Goal: Task Accomplishment & Management: Complete application form

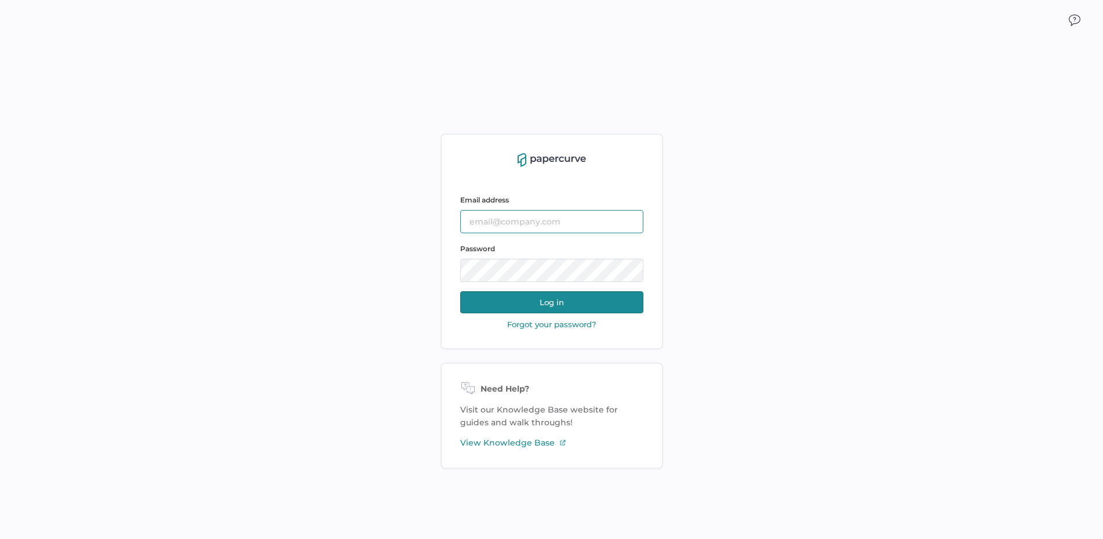
type input "[PERSON_NAME][EMAIL_ADDRESS][PERSON_NAME][DOMAIN_NAME]"
click at [537, 301] on button "Log in" at bounding box center [551, 302] width 183 height 22
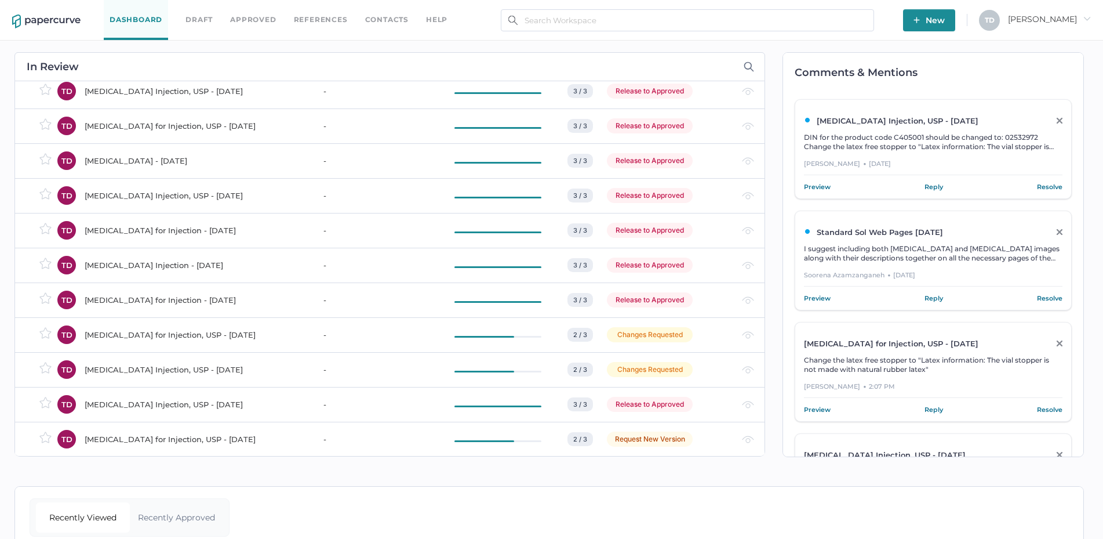
scroll to position [812, 0]
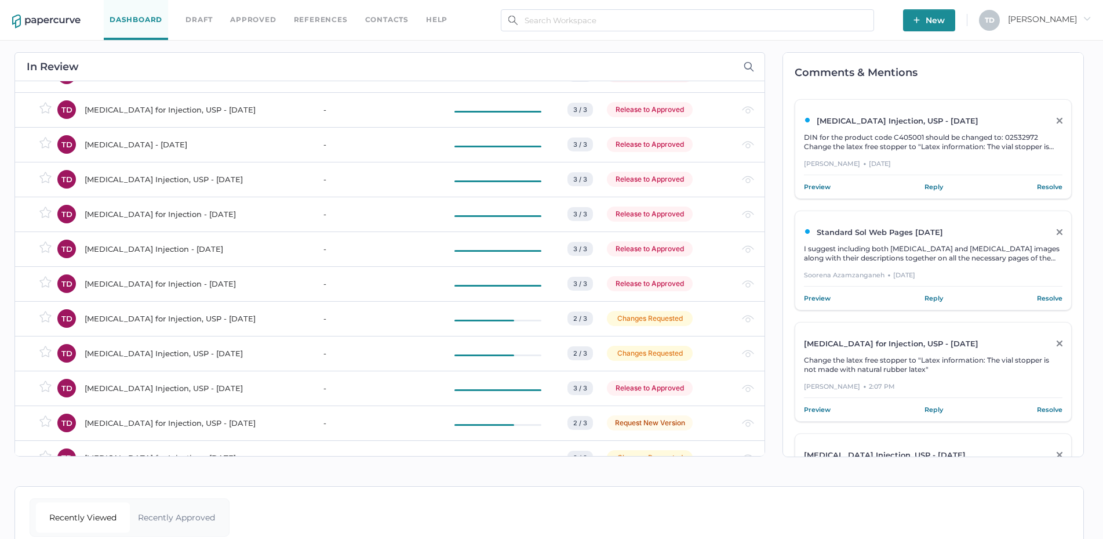
click at [238, 283] on div "[MEDICAL_DATA] for Injection - [DATE]" at bounding box center [197, 284] width 225 height 14
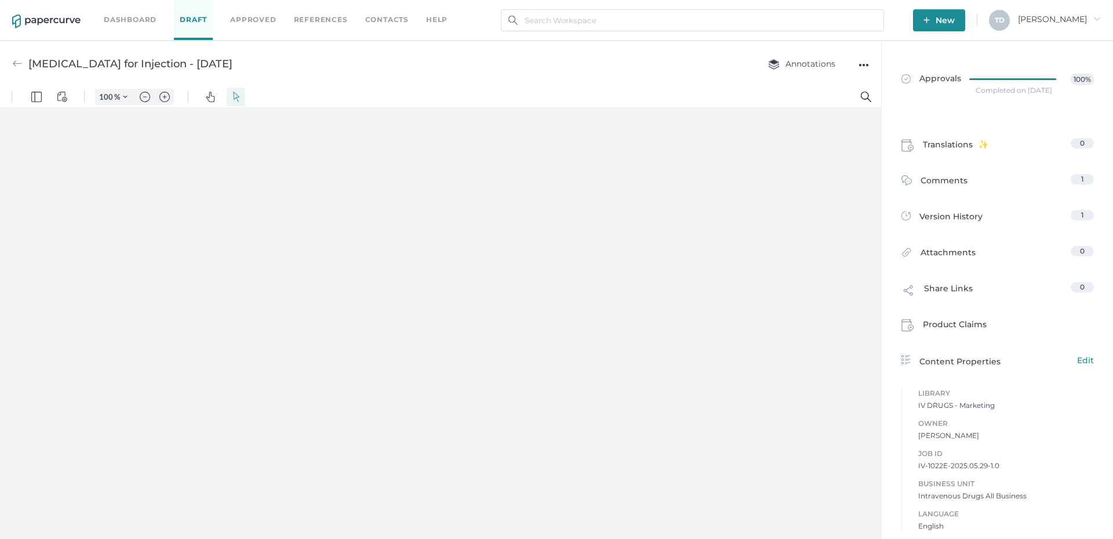
type input "136"
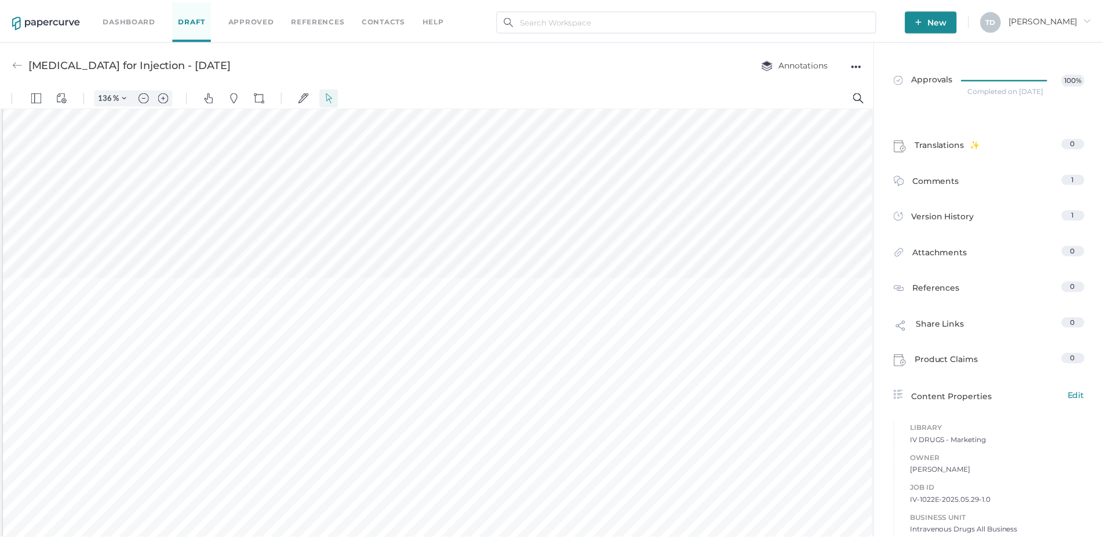
scroll to position [465, 0]
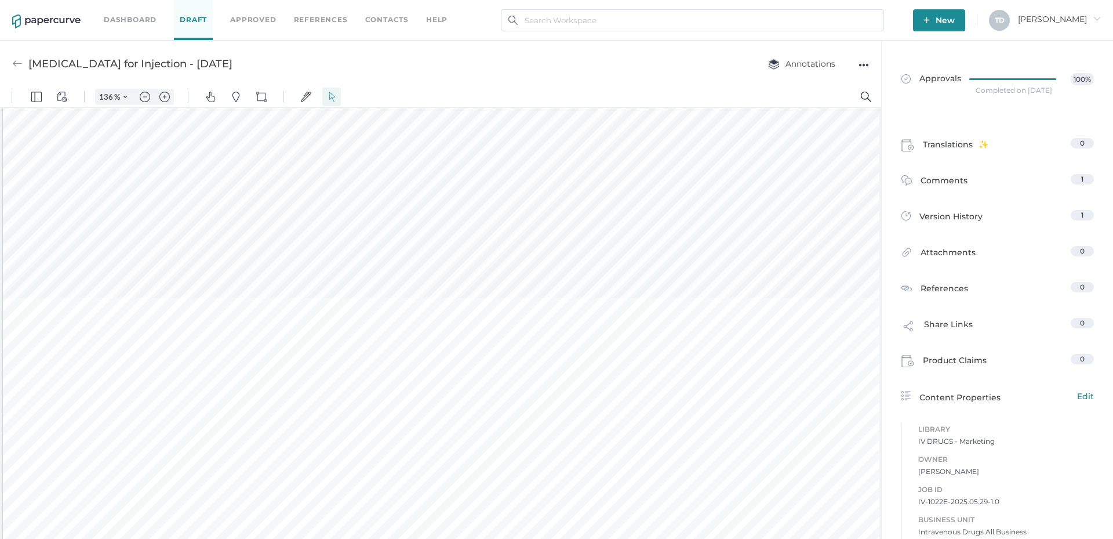
click at [13, 62] on img at bounding box center [17, 64] width 10 height 10
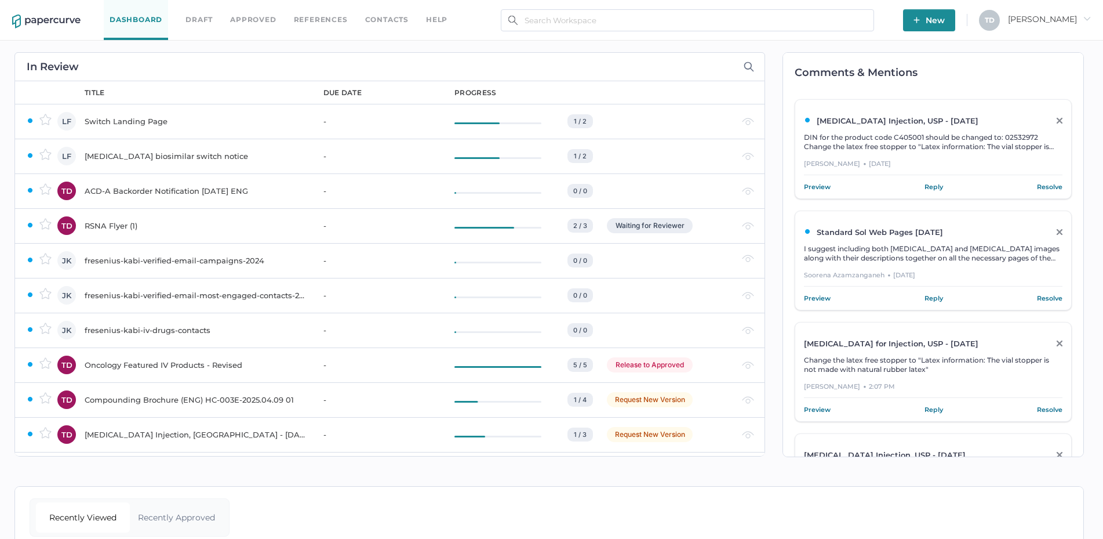
click at [955, 23] on button "New" at bounding box center [929, 20] width 52 height 22
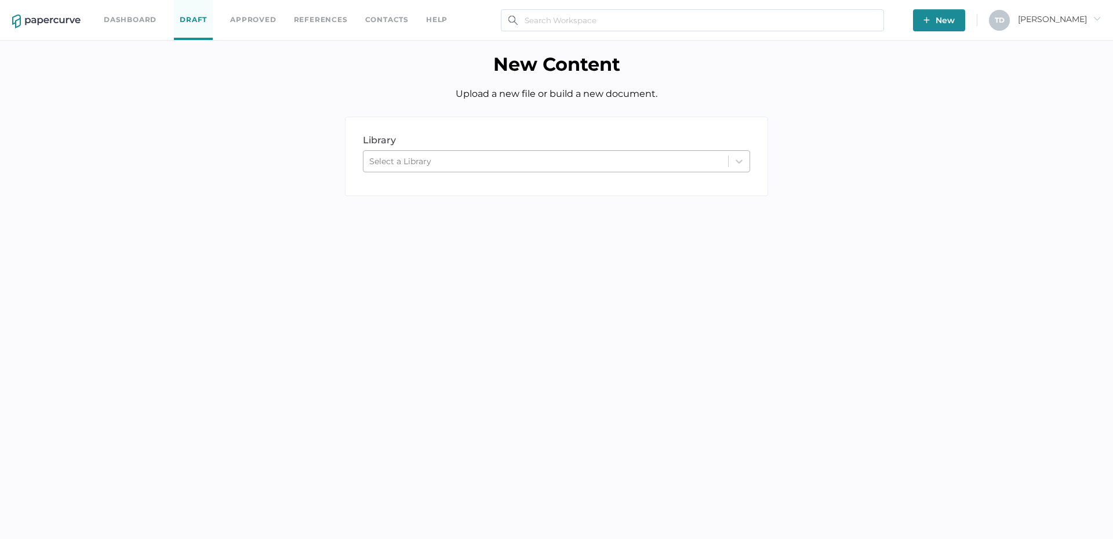
click at [462, 154] on div "Select a Library" at bounding box center [545, 160] width 365 height 17
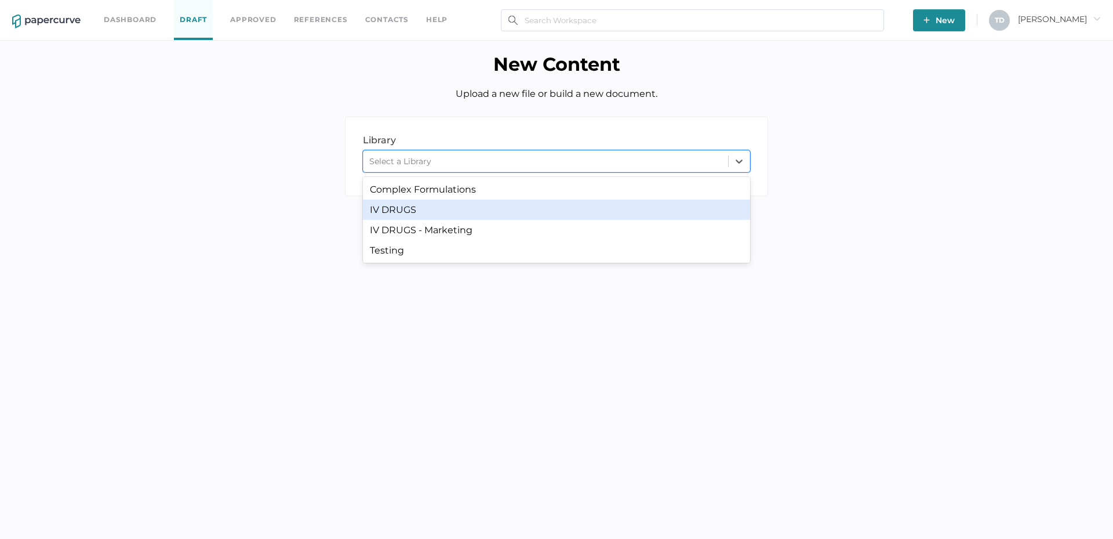
click at [441, 216] on div "IV DRUGS" at bounding box center [556, 209] width 387 height 20
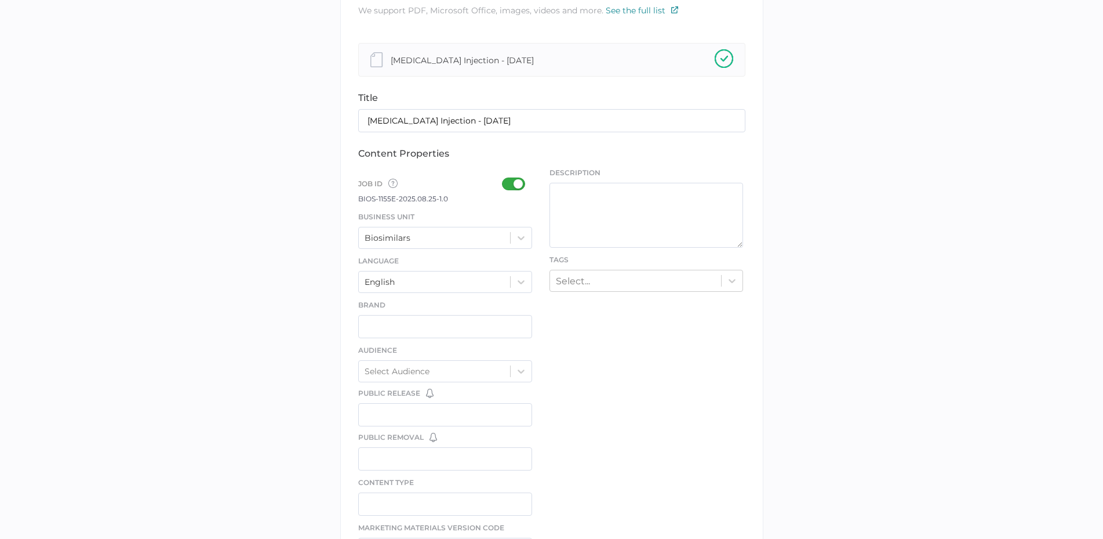
scroll to position [406, 0]
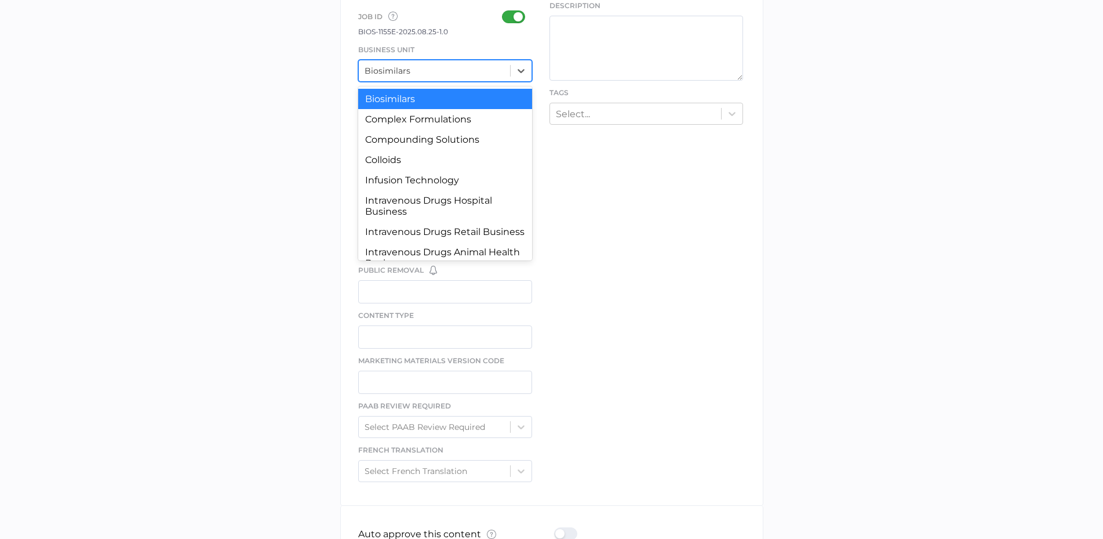
click at [416, 73] on div "Biosimilars" at bounding box center [435, 70] width 152 height 17
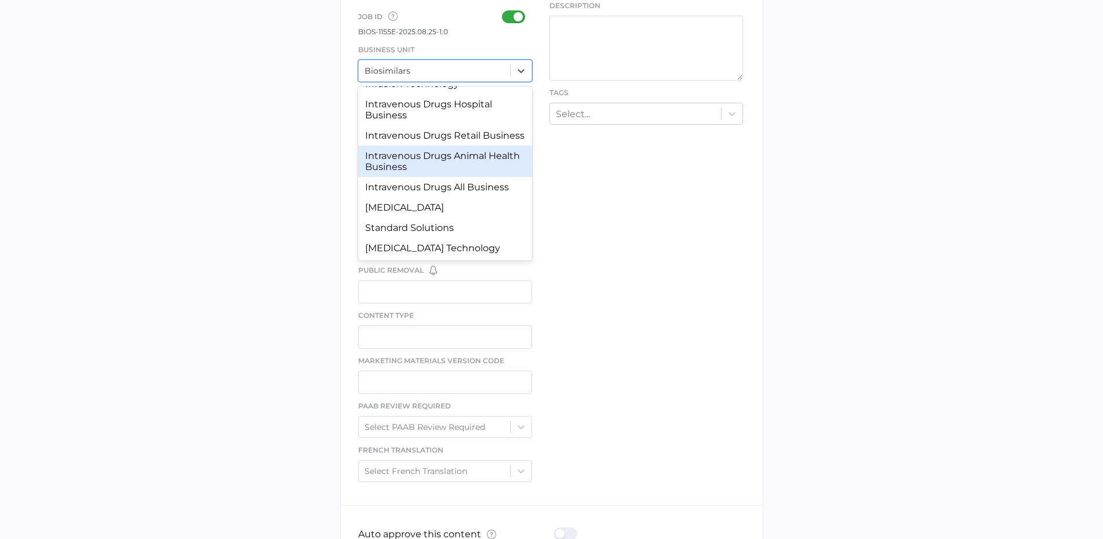
scroll to position [49, 0]
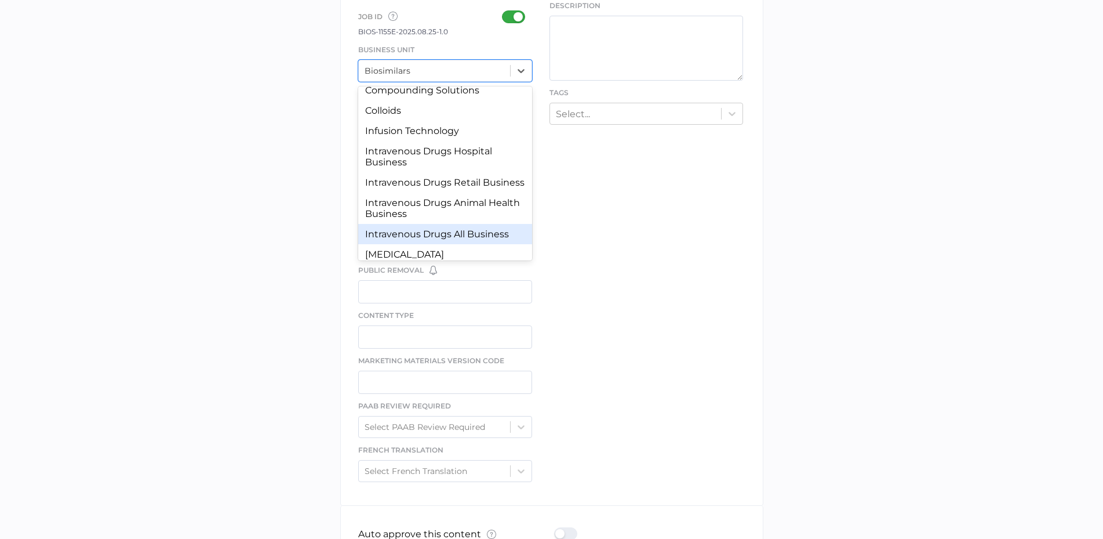
click at [470, 242] on div "Intravenous Drugs All Business" at bounding box center [445, 234] width 174 height 20
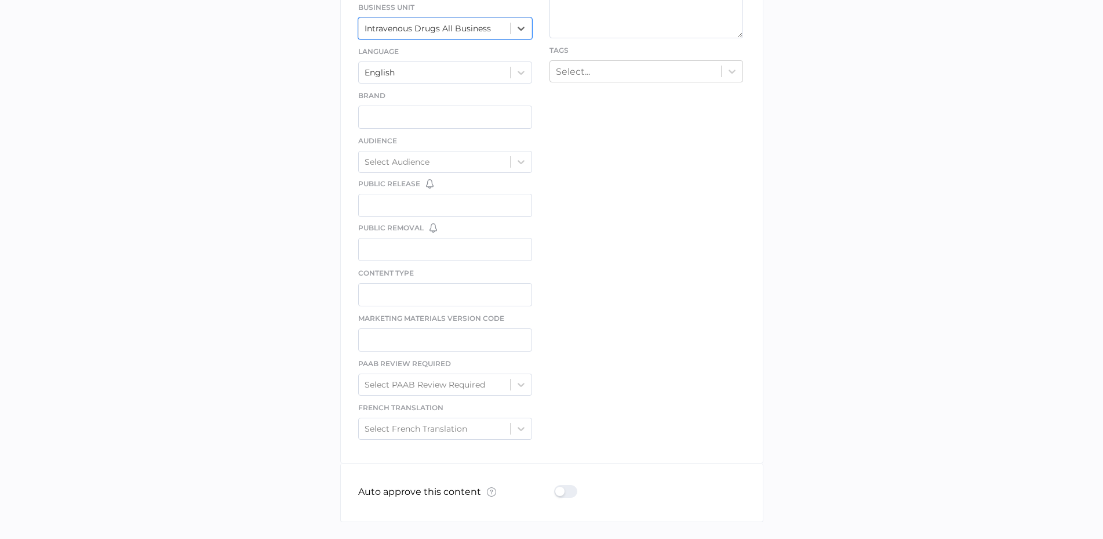
scroll to position [492, 0]
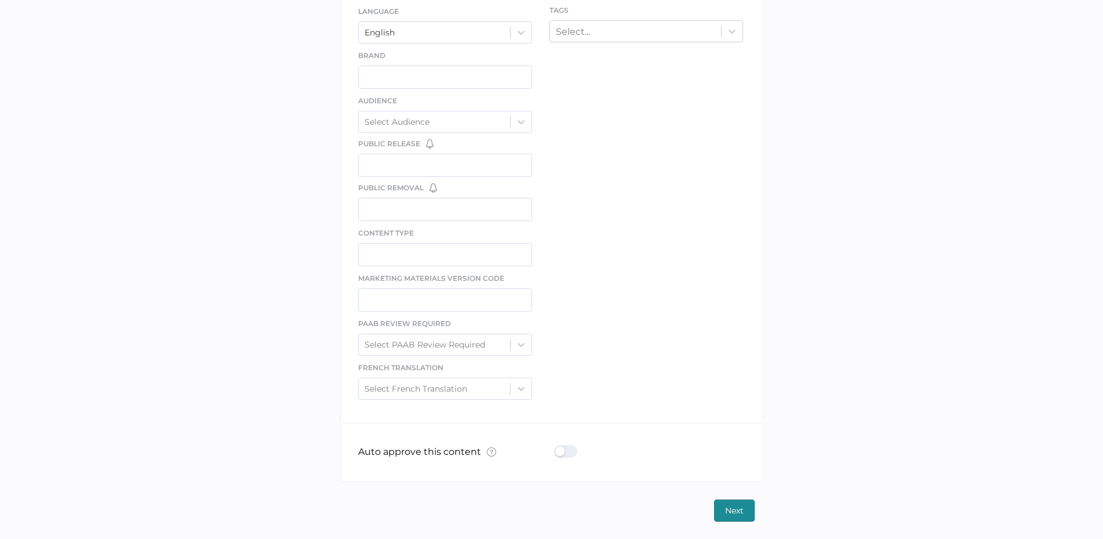
click at [729, 504] on span "Next" at bounding box center [734, 510] width 19 height 21
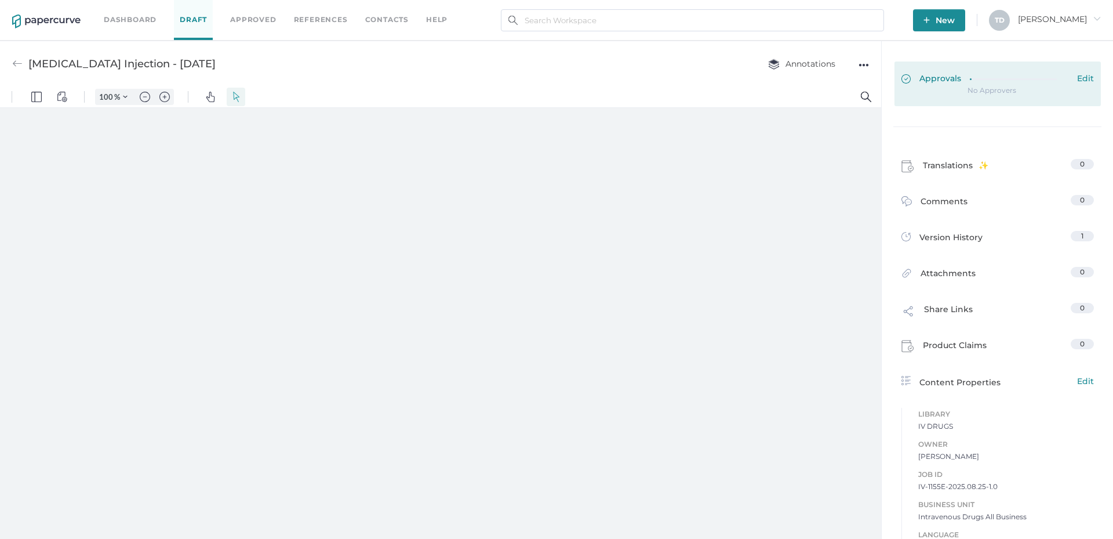
click at [954, 78] on span "Approvals" at bounding box center [931, 79] width 60 height 13
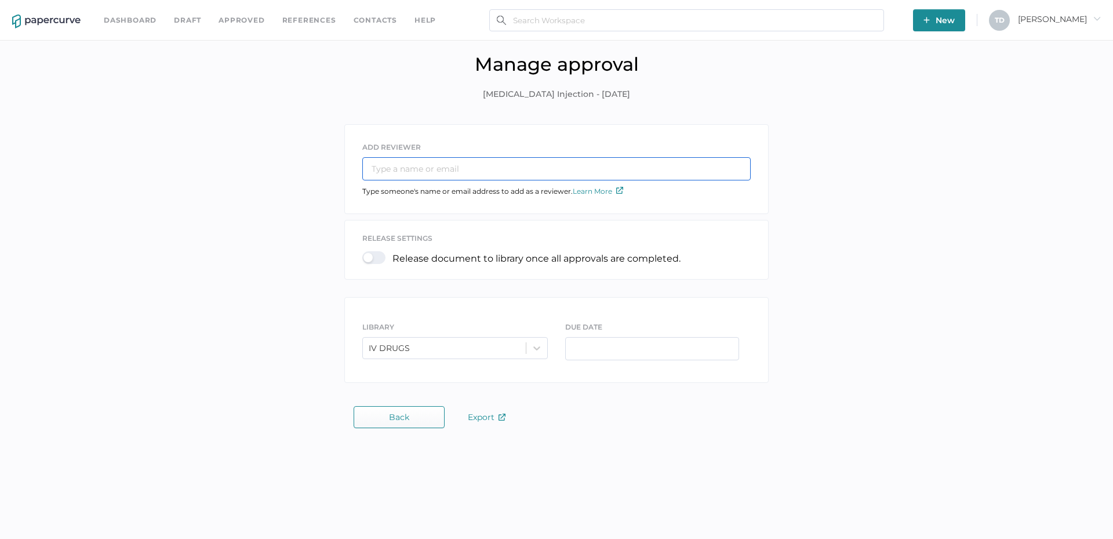
click at [468, 163] on input "text" at bounding box center [556, 168] width 388 height 23
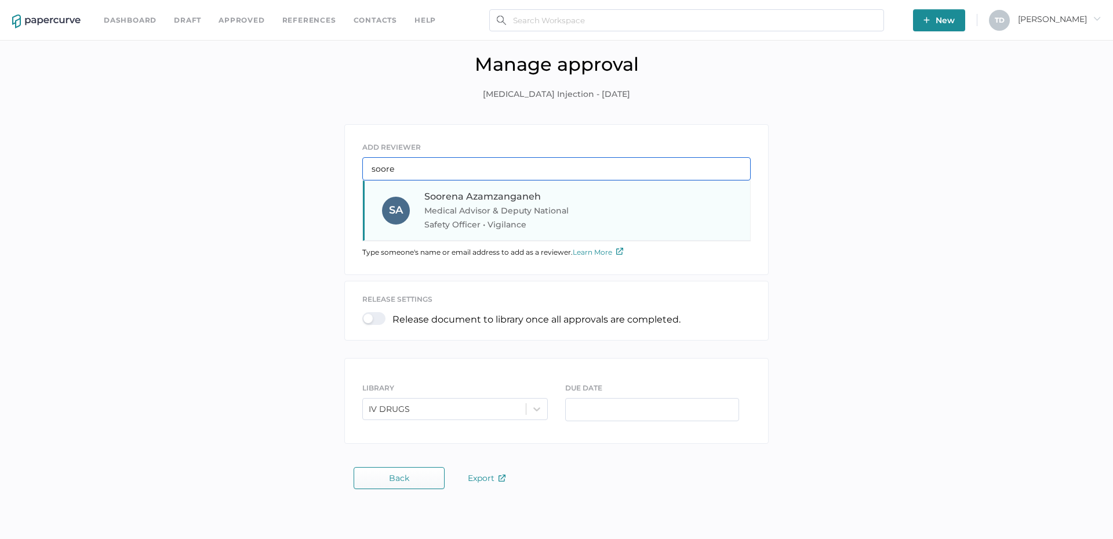
type input "soore"
click at [474, 191] on span "Soorena Azamzanganeh" at bounding box center [482, 196] width 117 height 11
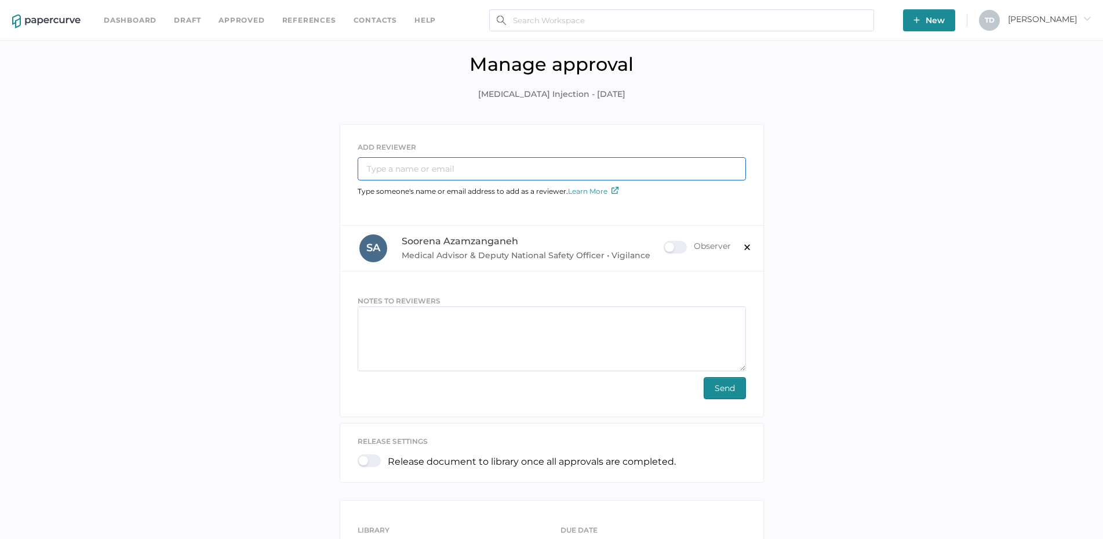
click at [458, 173] on input "text" at bounding box center [552, 168] width 388 height 23
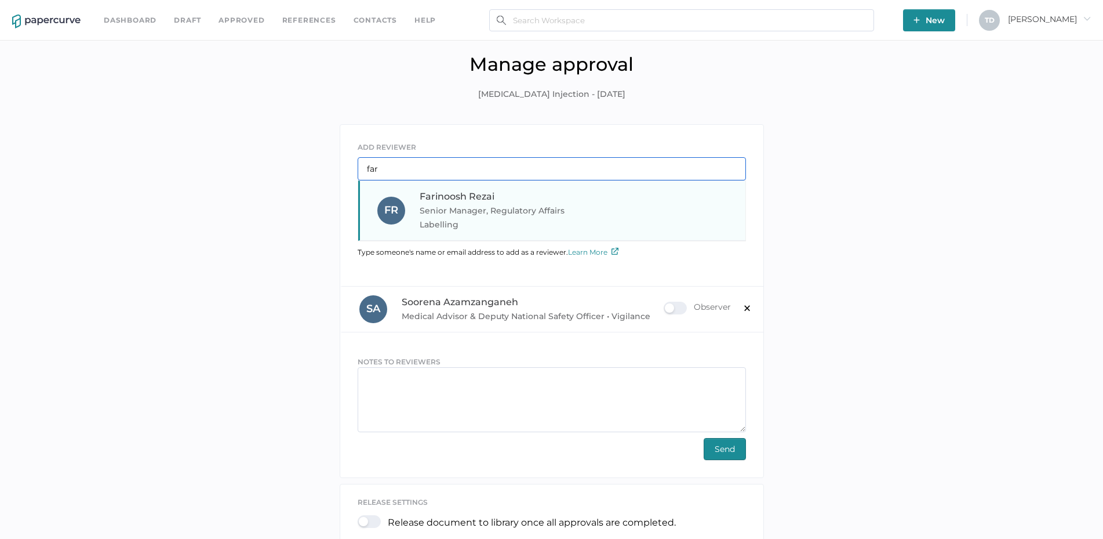
type input "far"
click at [457, 191] on span "Farinoosh Rezai" at bounding box center [457, 196] width 75 height 11
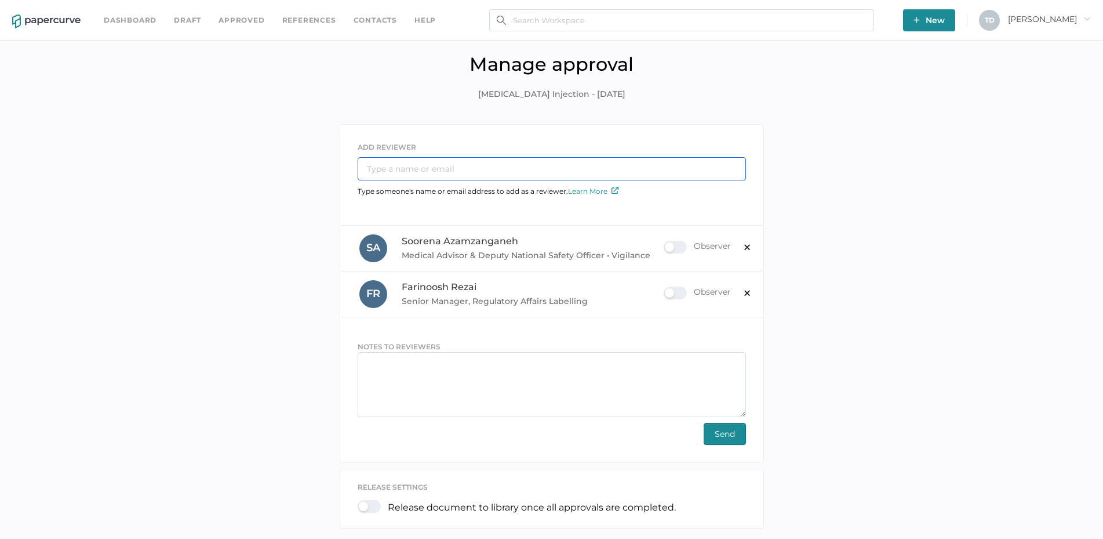
click at [442, 173] on input "text" at bounding box center [552, 168] width 388 height 23
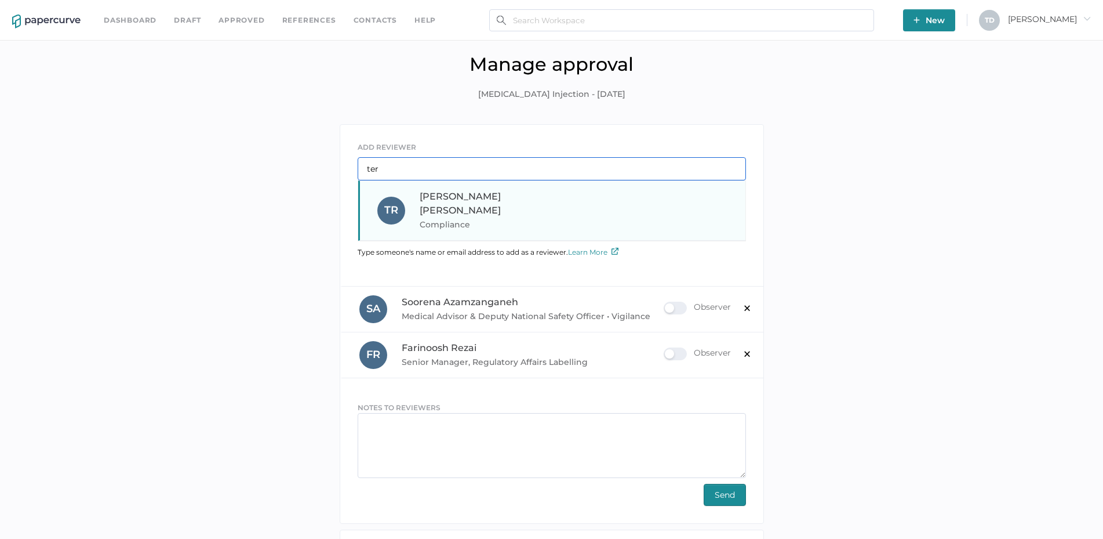
type input "ter"
click at [446, 185] on div "T R Terry Reid Compliance" at bounding box center [551, 210] width 387 height 60
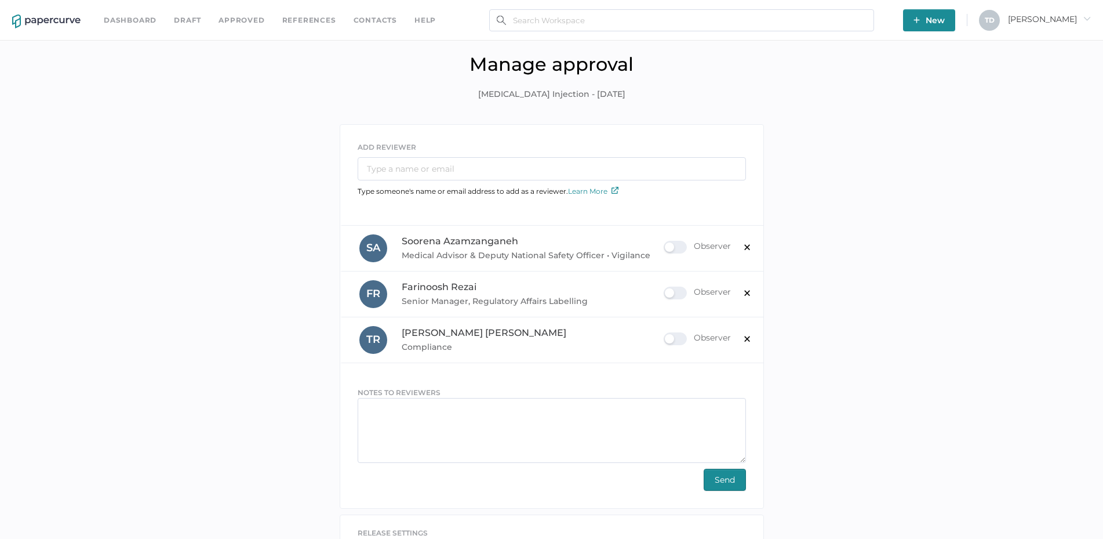
click at [718, 481] on span "Send" at bounding box center [725, 479] width 20 height 21
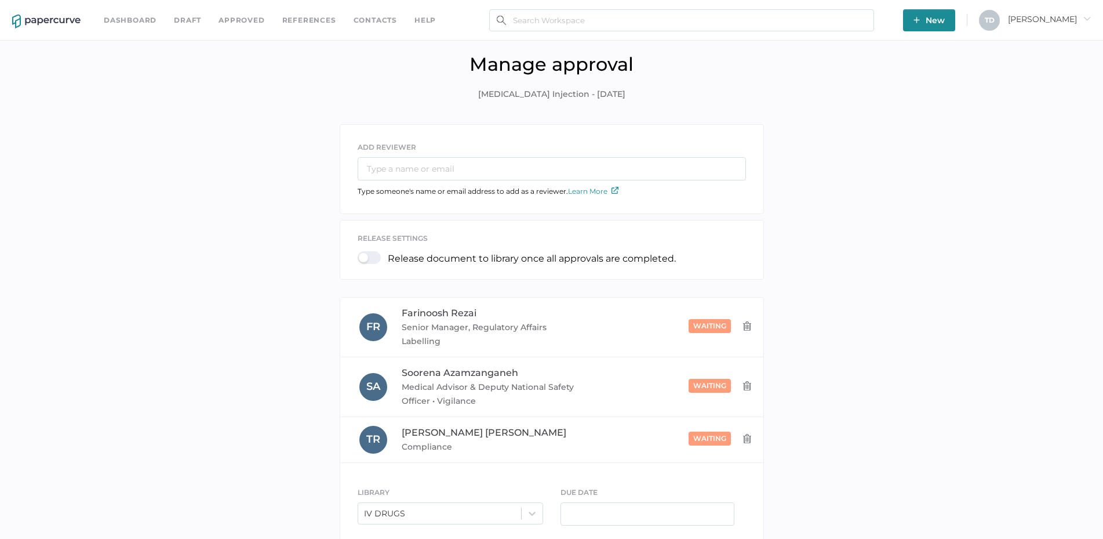
click at [920, 20] on img "button" at bounding box center [917, 20] width 6 height 6
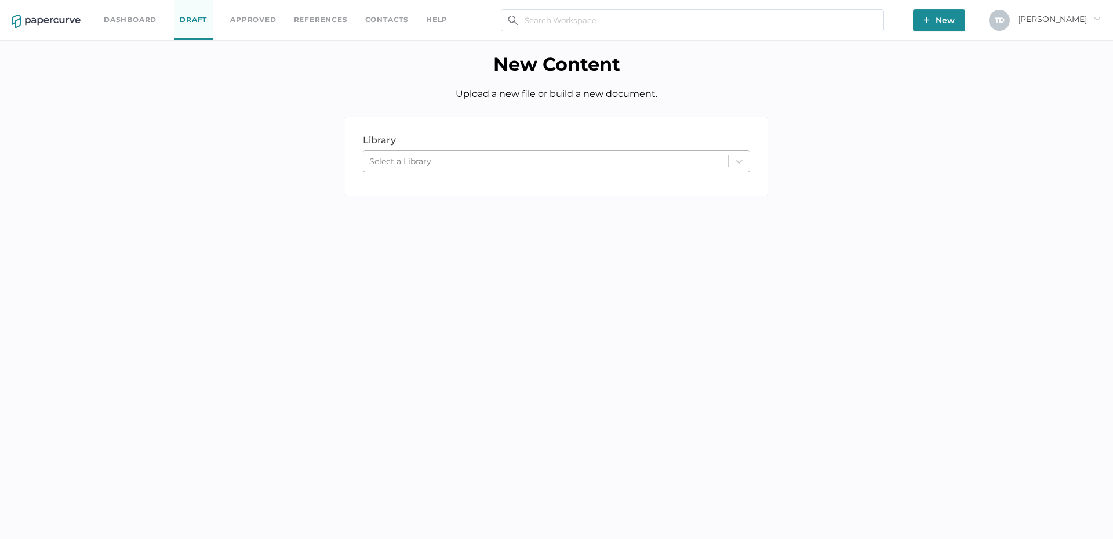
click at [425, 157] on div "Select a Library" at bounding box center [400, 161] width 62 height 10
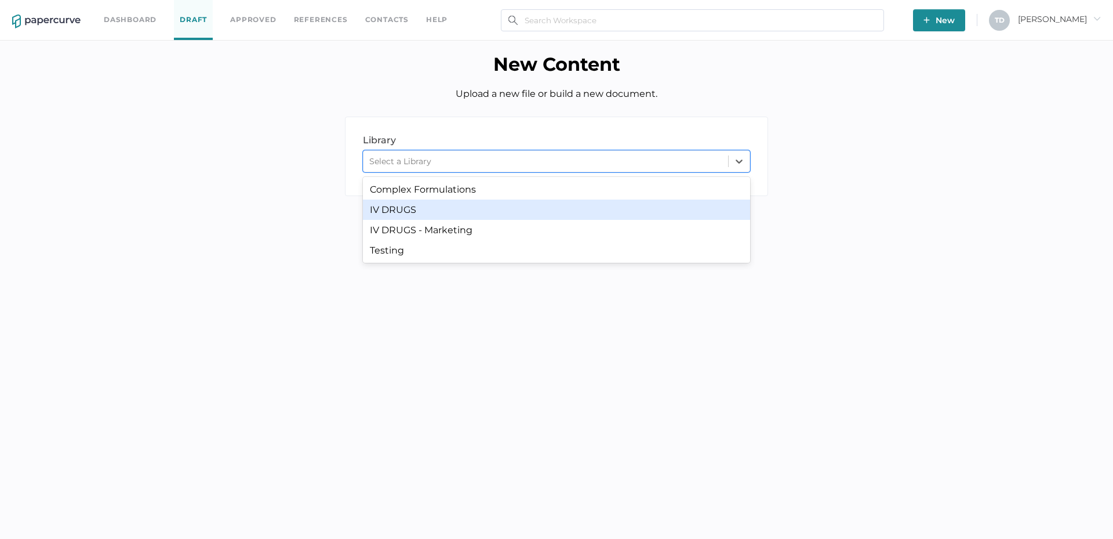
click at [419, 213] on div "IV DRUGS" at bounding box center [556, 209] width 387 height 20
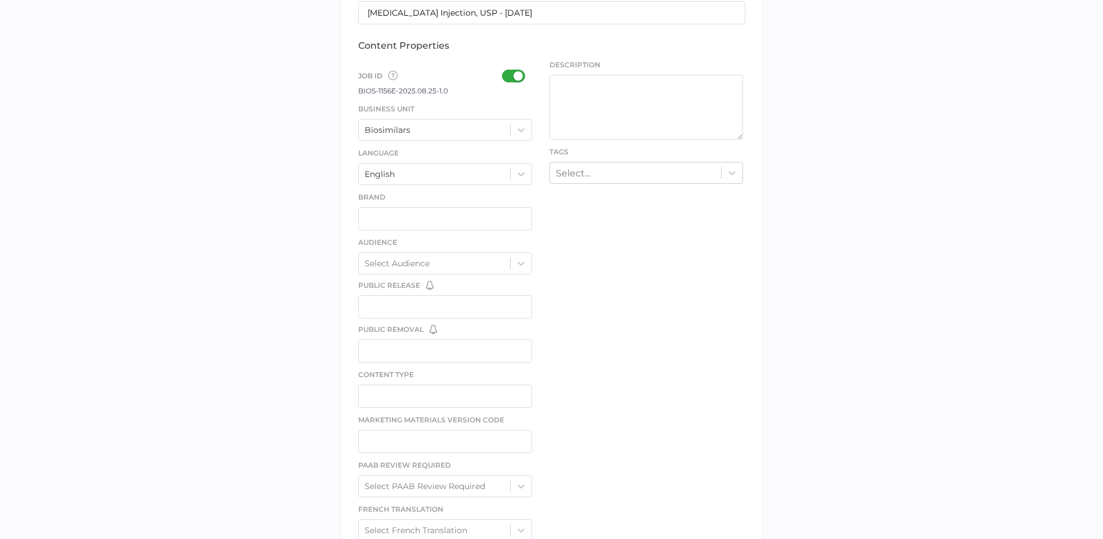
scroll to position [198, 0]
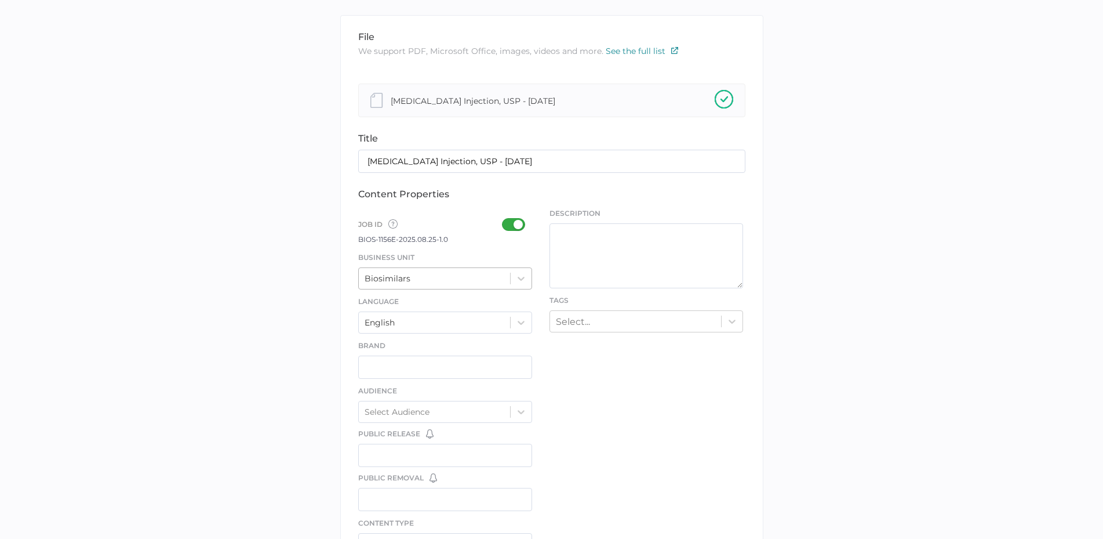
click at [428, 270] on div "Biosimilars" at bounding box center [435, 278] width 152 height 17
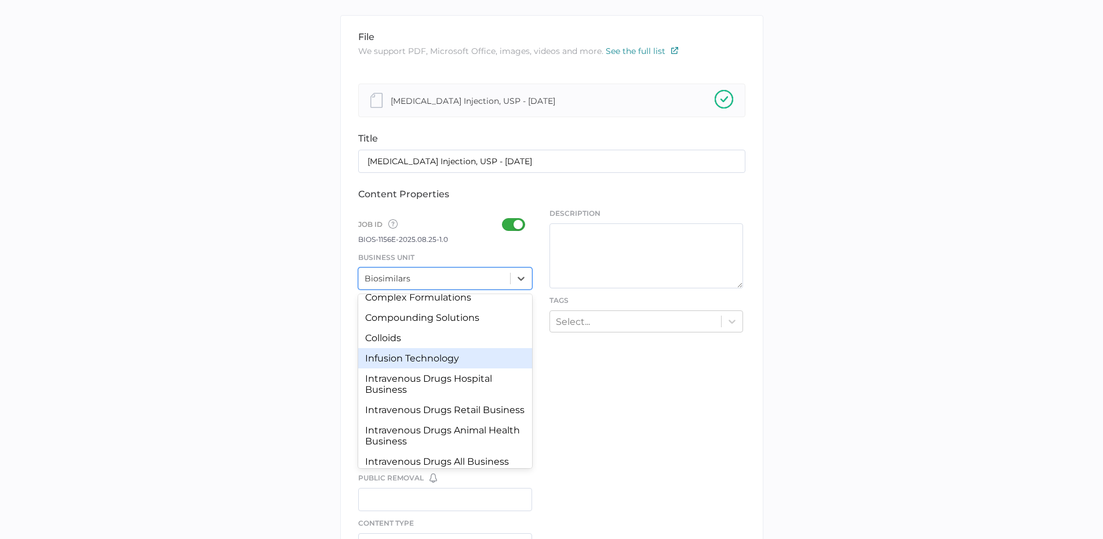
scroll to position [107, 0]
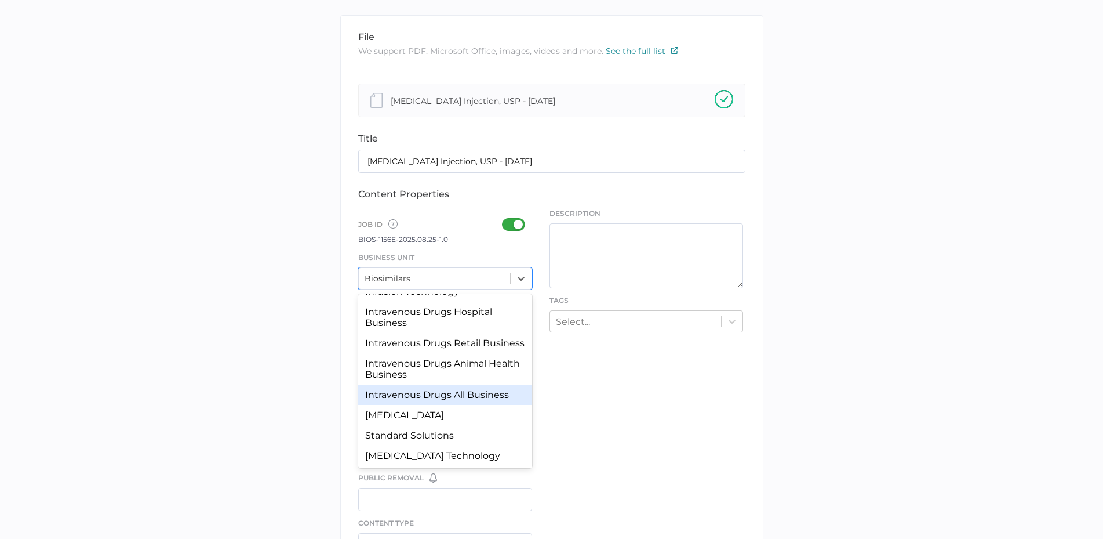
click at [438, 394] on div "Intravenous Drugs All Business" at bounding box center [445, 394] width 174 height 20
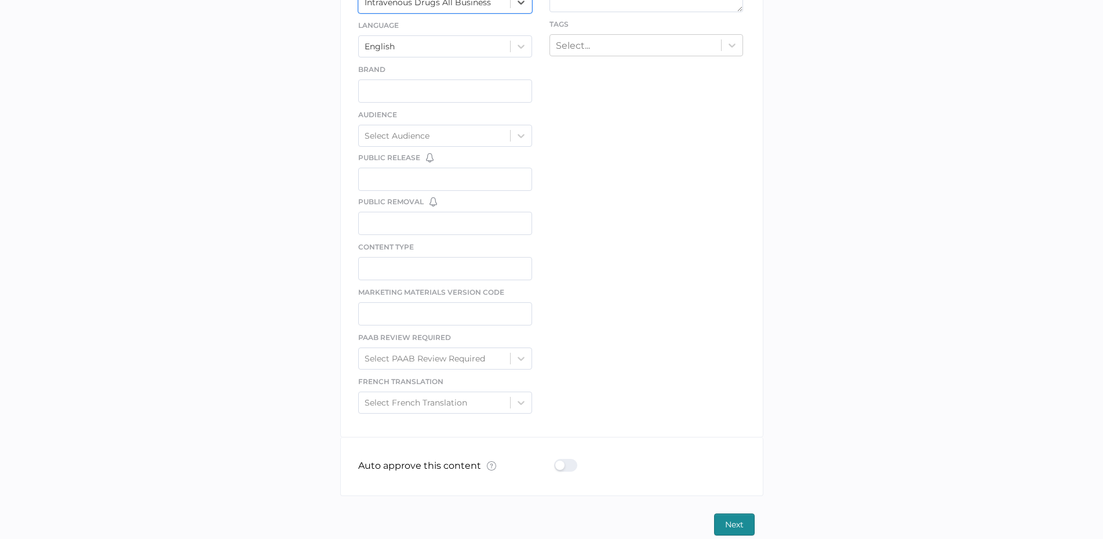
scroll to position [488, 0]
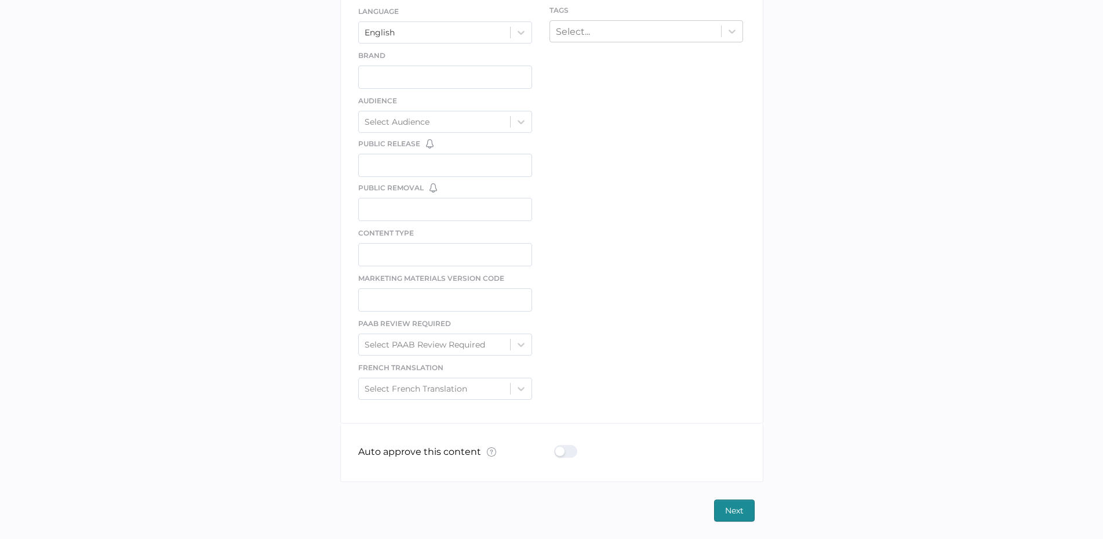
click at [743, 508] on span "Next" at bounding box center [734, 510] width 19 height 21
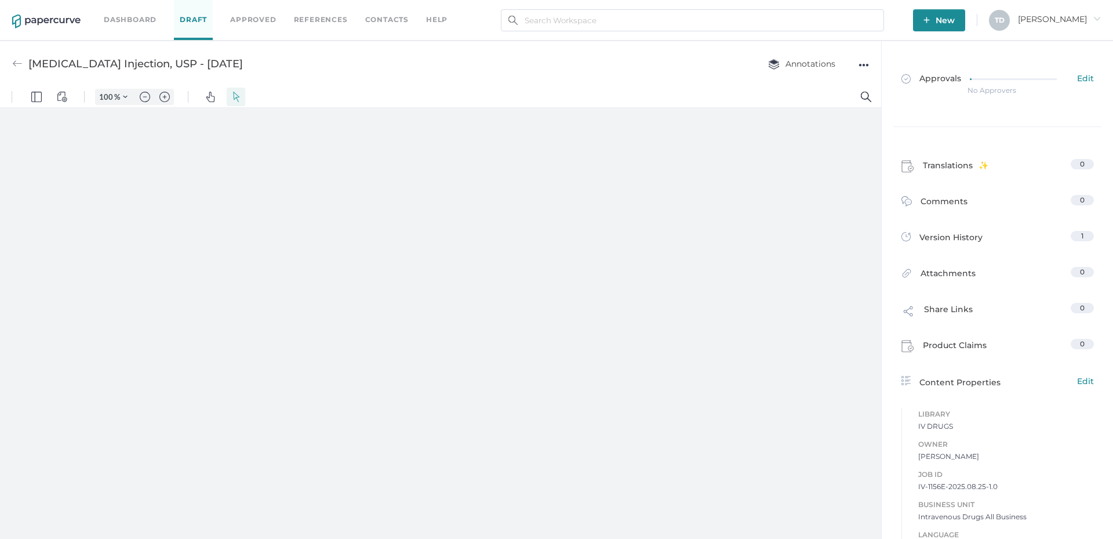
type input "136"
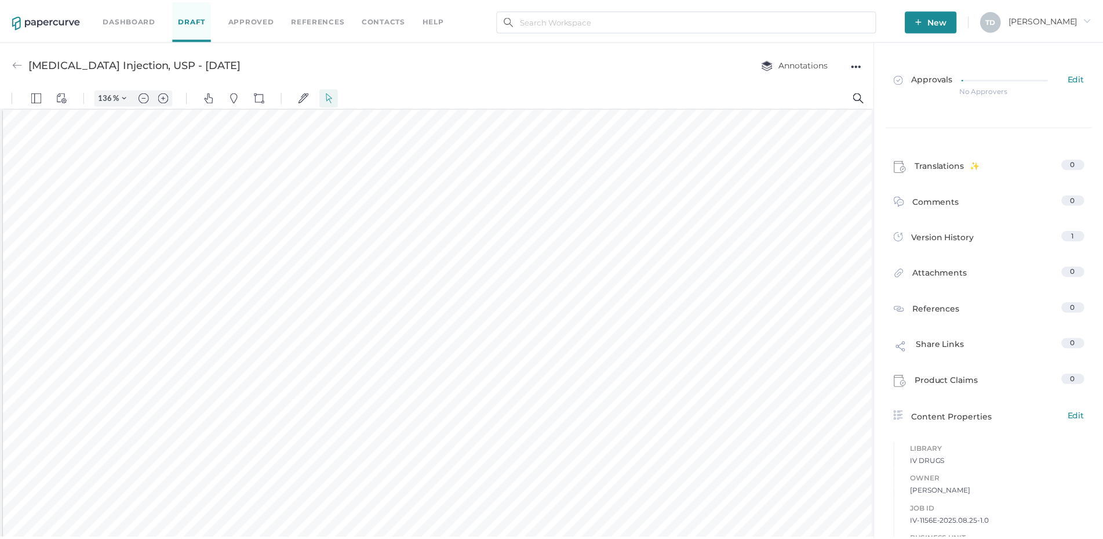
scroll to position [60, 0]
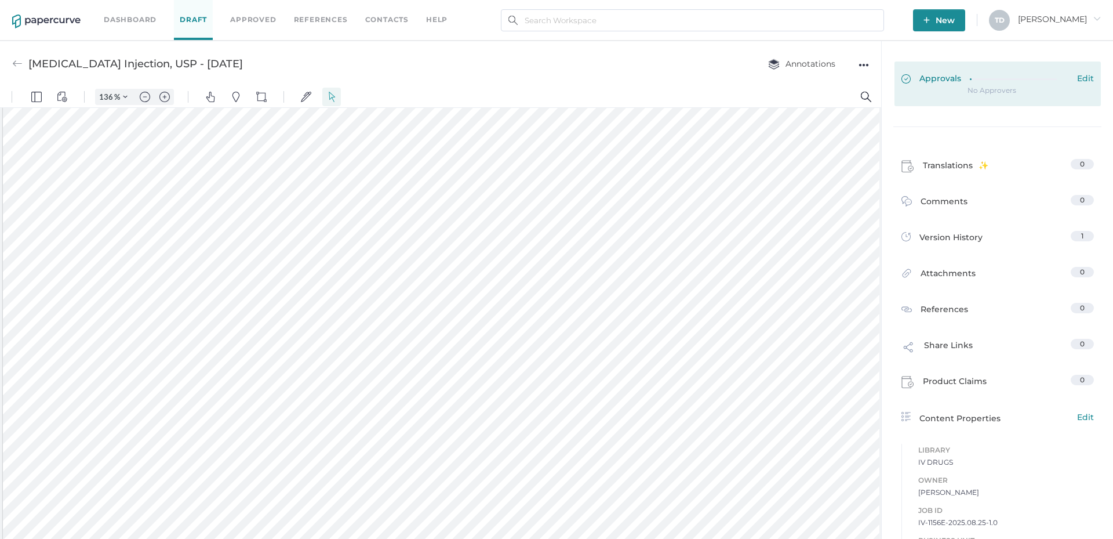
click at [1005, 70] on link "Approvals Edit" at bounding box center [997, 83] width 206 height 45
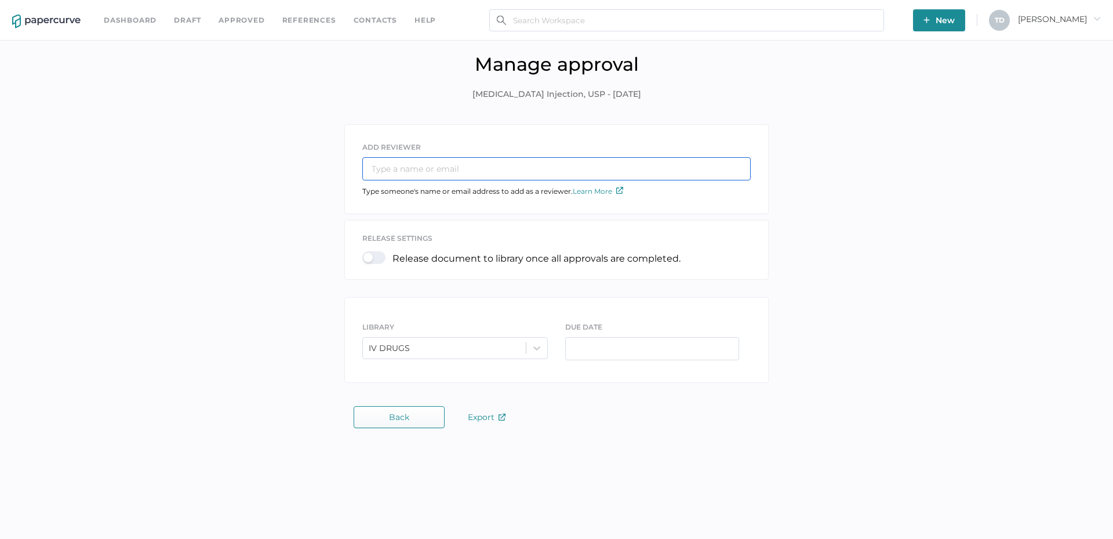
click at [544, 172] on input "text" at bounding box center [556, 168] width 388 height 23
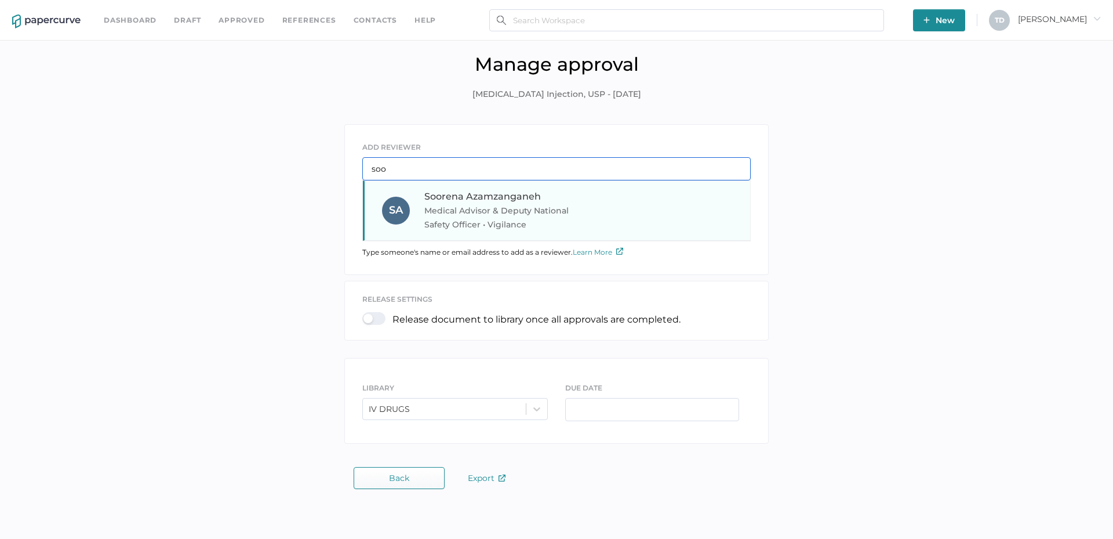
type input "soo"
click at [525, 194] on span "Soorena Azamzanganeh" at bounding box center [482, 196] width 117 height 11
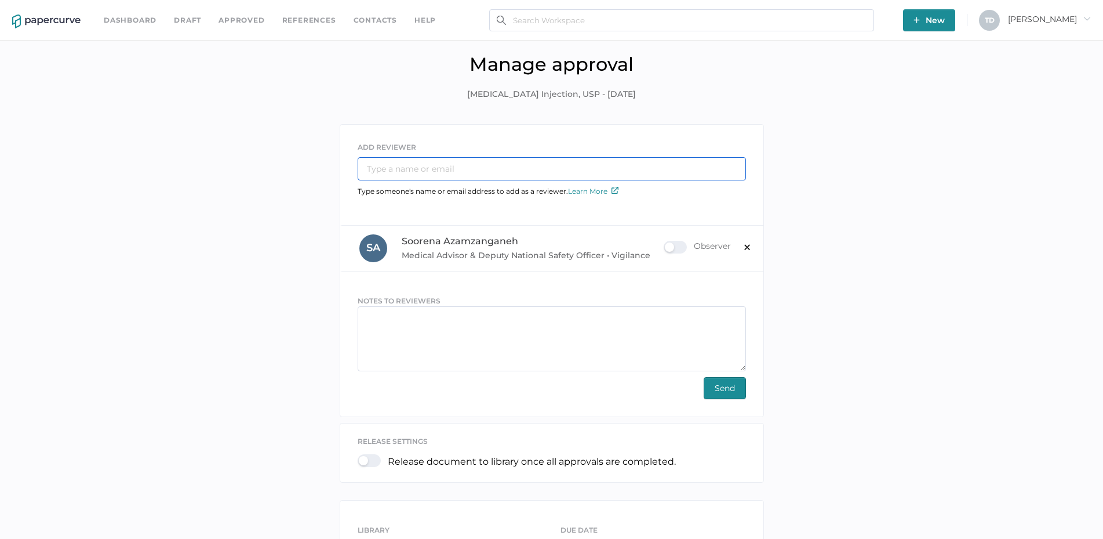
click at [470, 163] on input "text" at bounding box center [552, 168] width 388 height 23
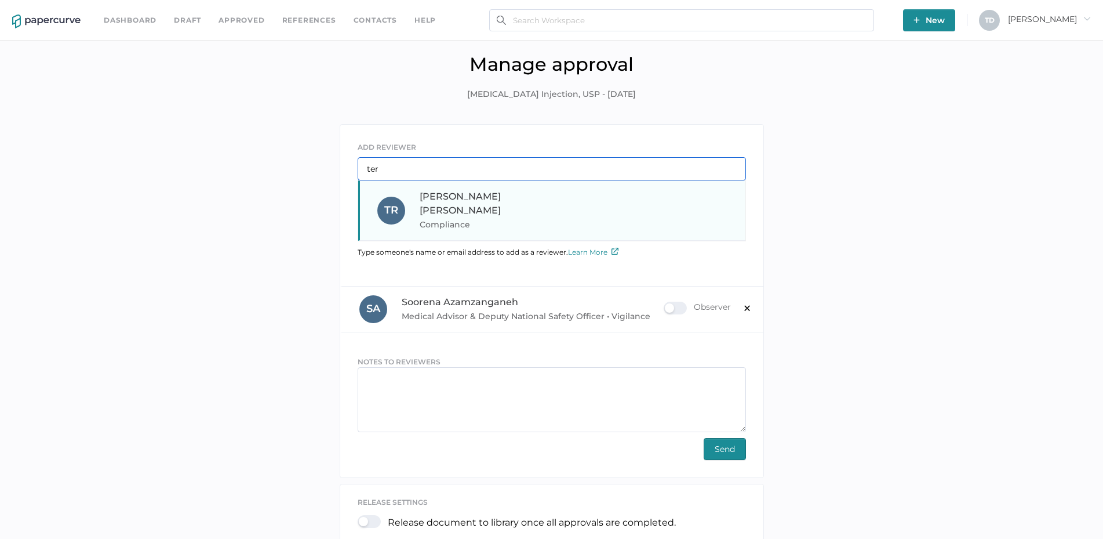
type input "ter"
click at [463, 217] on span "Compliance" at bounding box center [498, 224] width 157 height 14
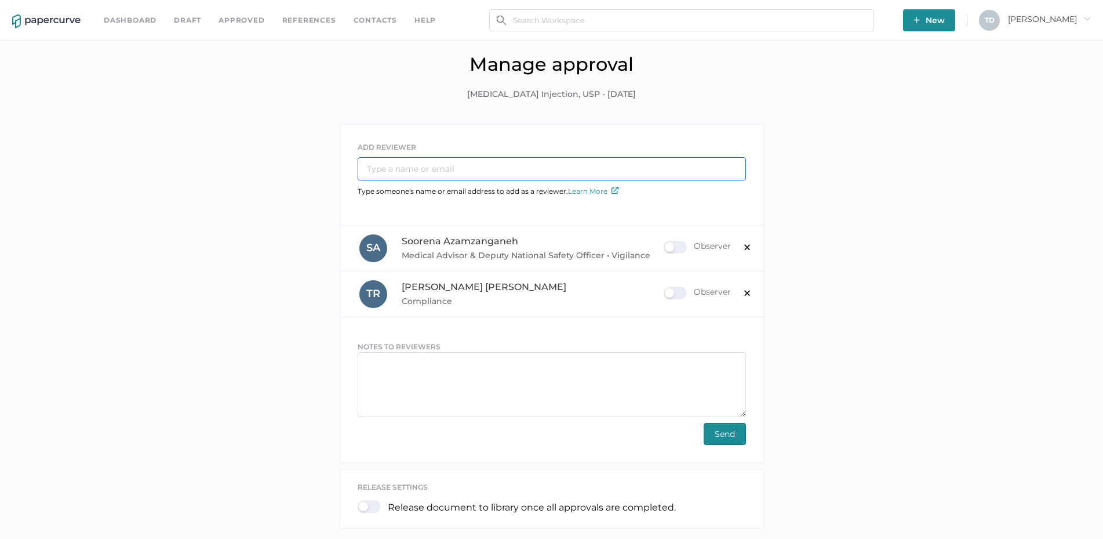
click at [441, 161] on input "text" at bounding box center [552, 168] width 388 height 23
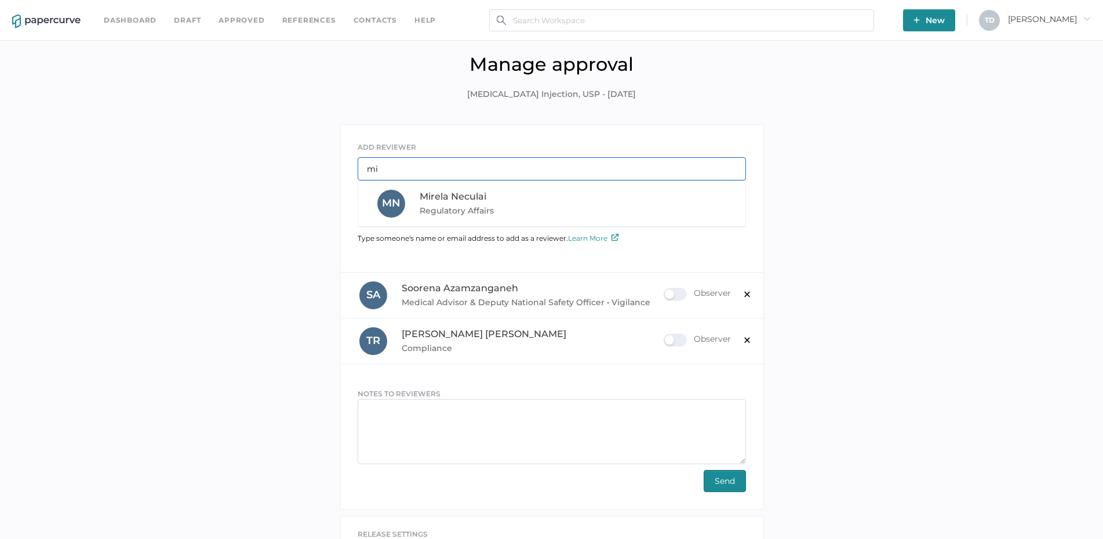
type input "m"
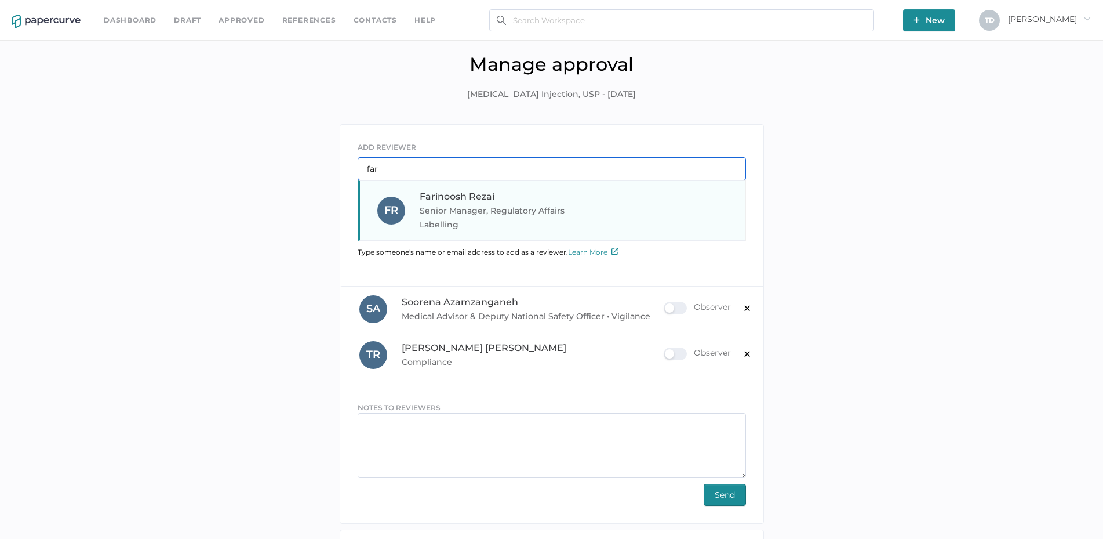
type input "far"
click at [465, 191] on span "Farinoosh Rezai" at bounding box center [457, 196] width 75 height 11
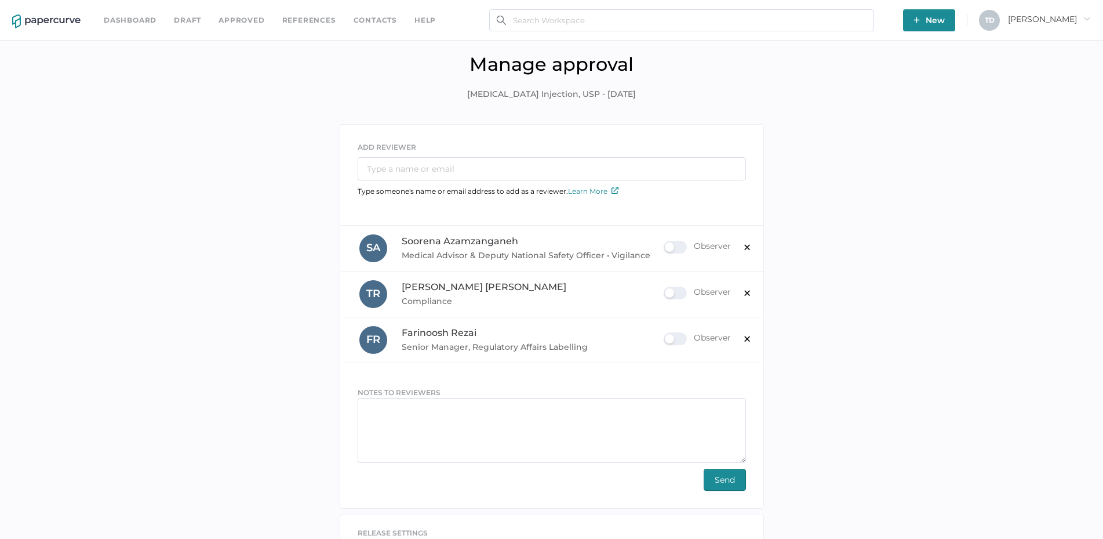
click at [724, 478] on span "Send" at bounding box center [725, 479] width 20 height 21
